Goal: Transaction & Acquisition: Subscribe to service/newsletter

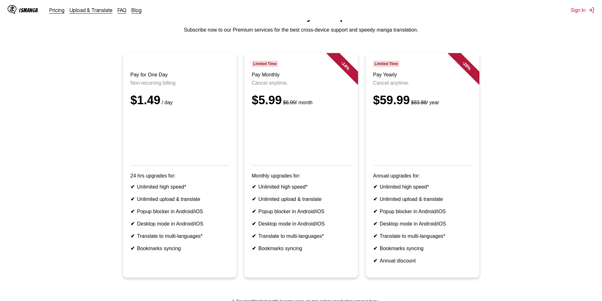
scroll to position [32, 0]
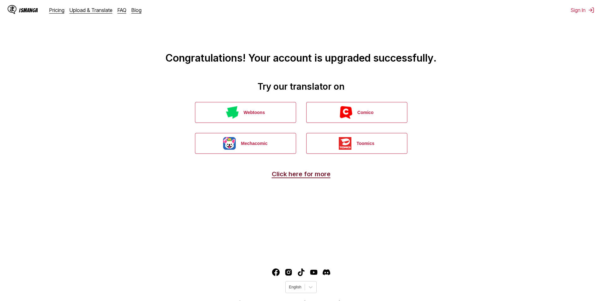
click at [312, 176] on link "Click here for more" at bounding box center [301, 174] width 59 height 8
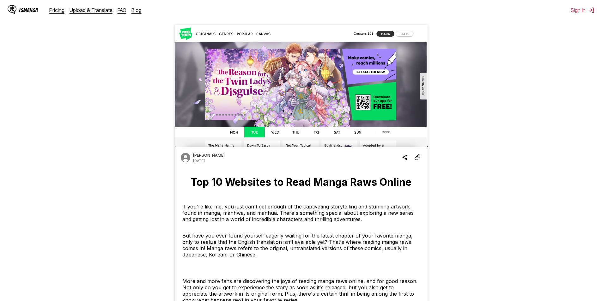
drag, startPoint x: 574, startPoint y: 111, endPoint x: 555, endPoint y: 112, distance: 19.3
